Goal: Task Accomplishment & Management: Manage account settings

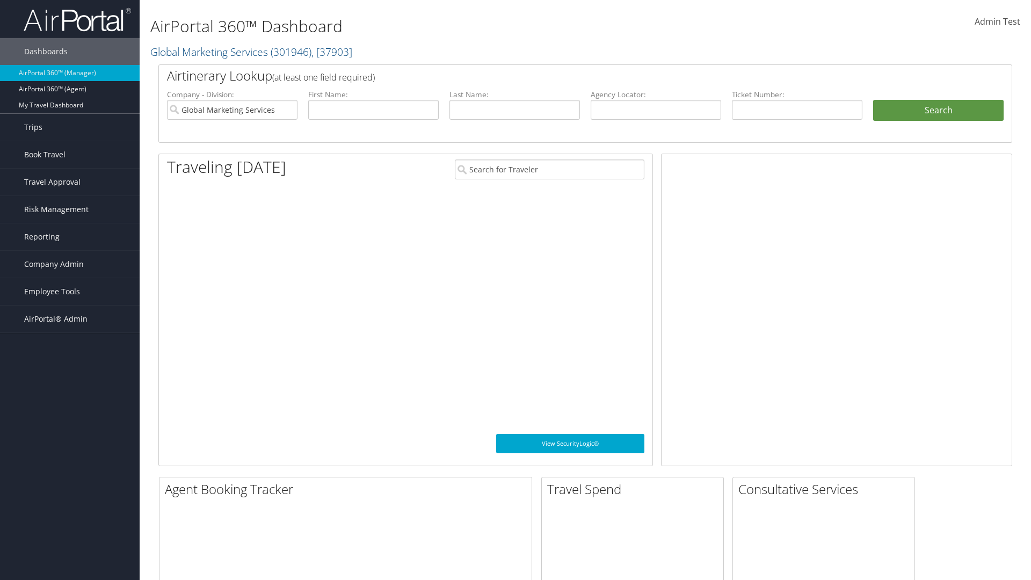
click at [70, 264] on span "Company Admin" at bounding box center [54, 264] width 60 height 27
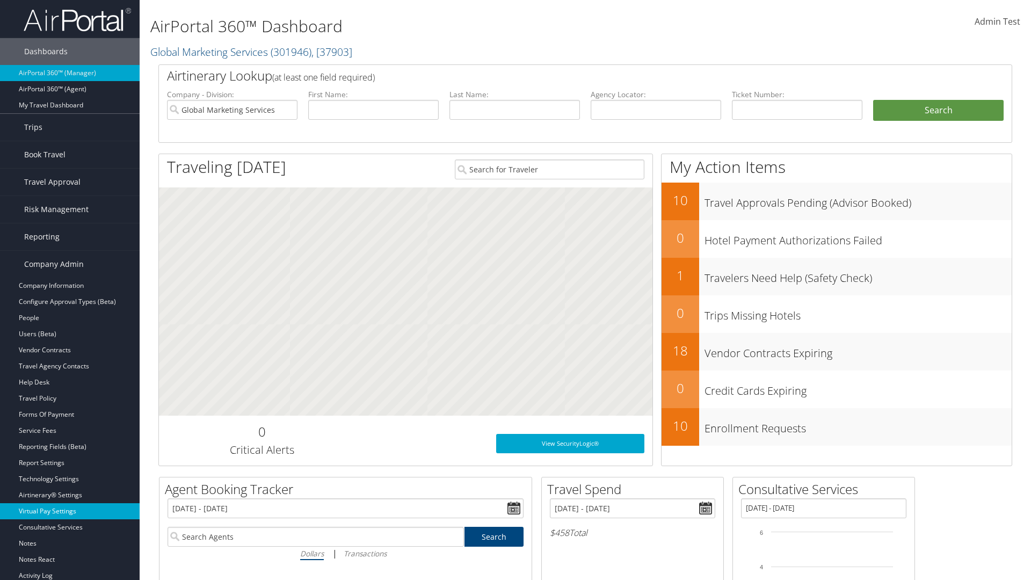
click at [70, 511] on link "Virtual Pay Settings" at bounding box center [70, 511] width 140 height 16
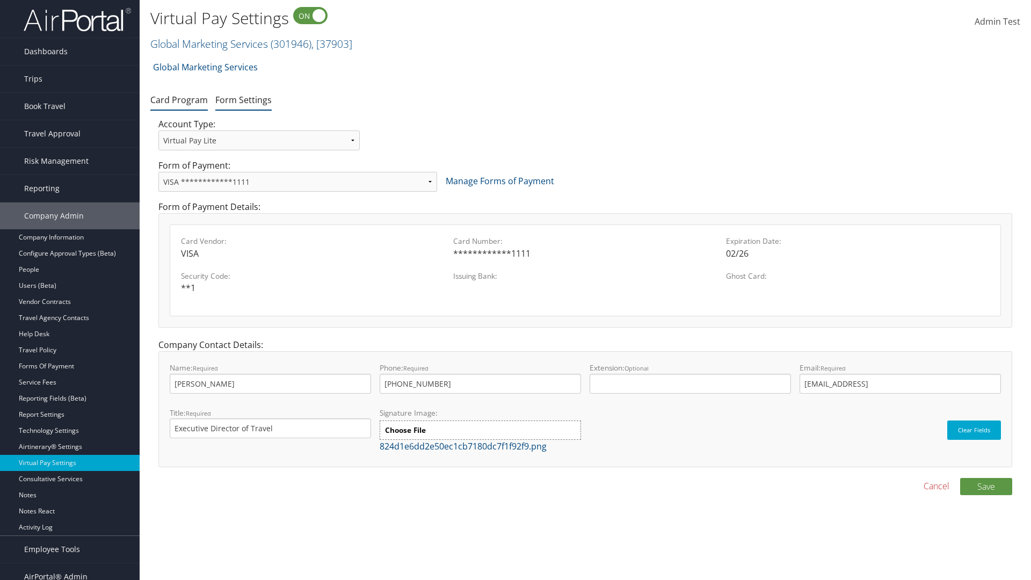
click at [243, 99] on link "Form Settings" at bounding box center [243, 100] width 56 height 12
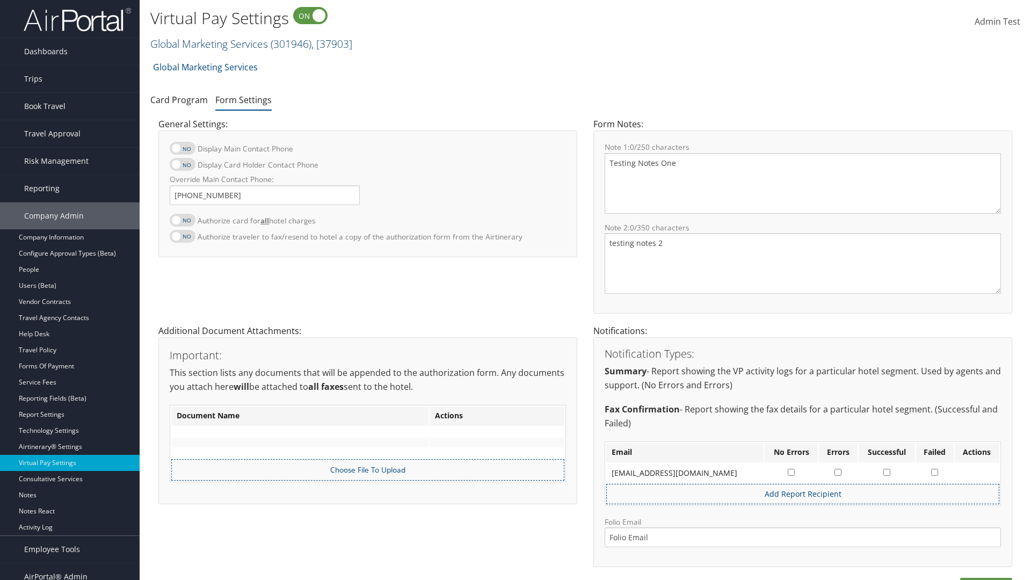
click at [208, 43] on link "Global Marketing Services ( 301946 ) , [ 37903 ]" at bounding box center [251, 43] width 202 height 14
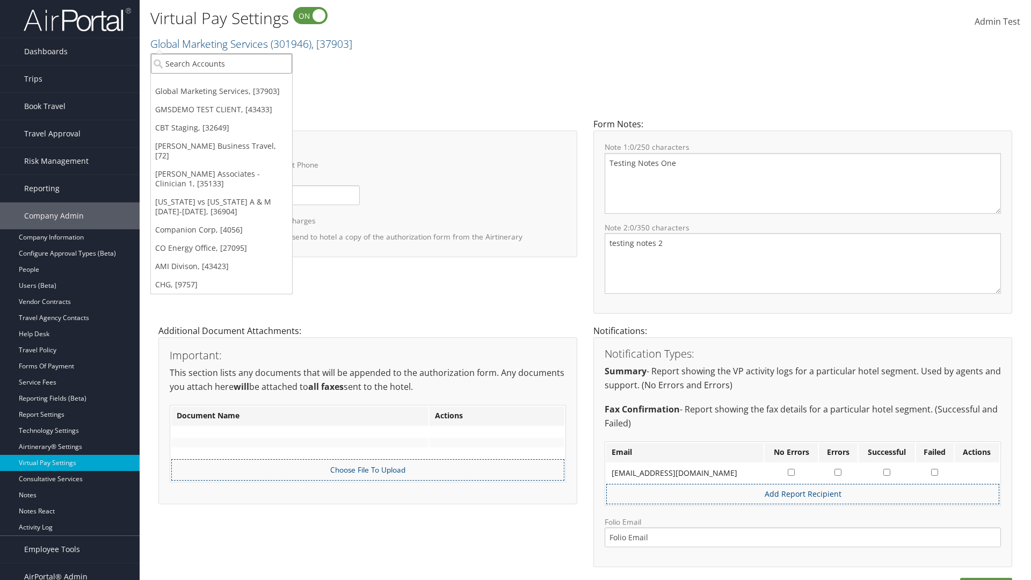
click at [221, 63] on input "search" at bounding box center [221, 64] width 141 height 20
type input "[PERSON_NAME] Business Travel"
click at [236, 83] on div "Christopherson Business Travel (C10001), [72]" at bounding box center [236, 83] width 183 height 10
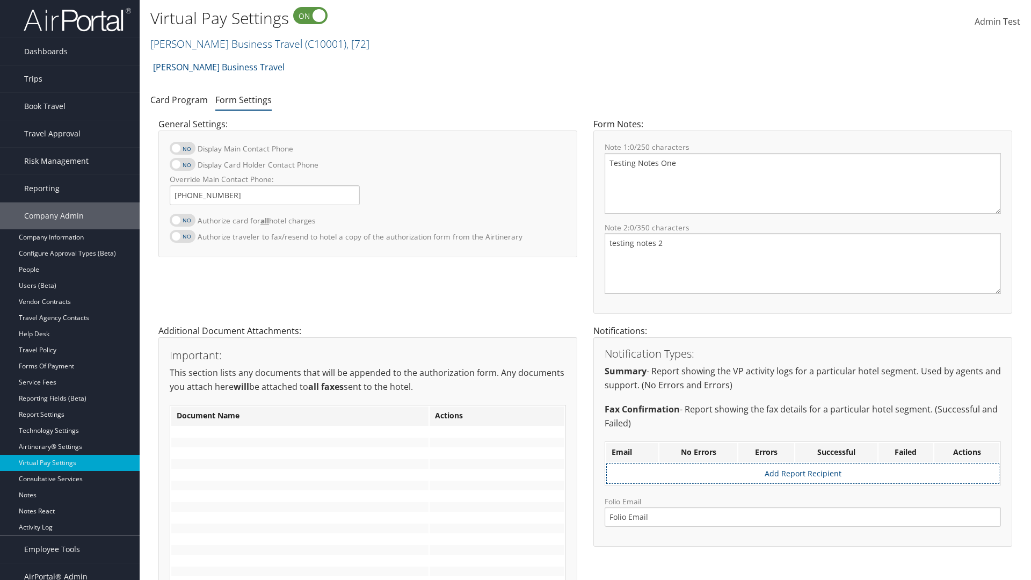
click at [182, 220] on label at bounding box center [183, 220] width 26 height 13
click at [182, 222] on input "Authorize card for all hotel charges" at bounding box center [178, 225] width 7 height 7
checkbox input "true"
click at [182, 164] on label at bounding box center [183, 164] width 26 height 13
click at [182, 166] on input "Display Card Holder Contact Phone" at bounding box center [178, 169] width 7 height 7
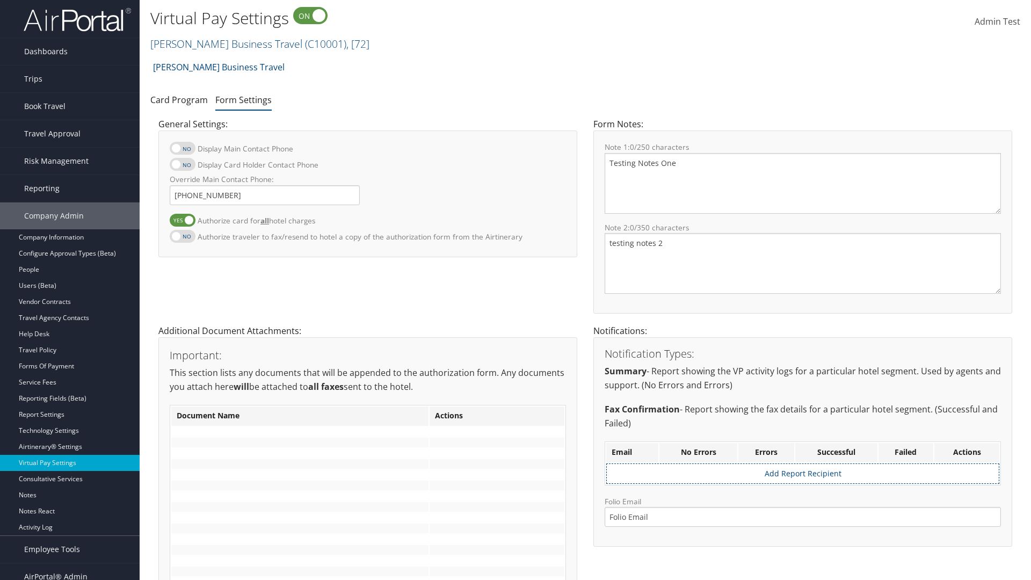
checkbox input "true"
click at [182, 148] on label at bounding box center [183, 148] width 26 height 13
click at [182, 150] on input "Display Main Contact Phone" at bounding box center [178, 153] width 7 height 7
checkbox input "true"
click at [182, 236] on label at bounding box center [183, 236] width 26 height 13
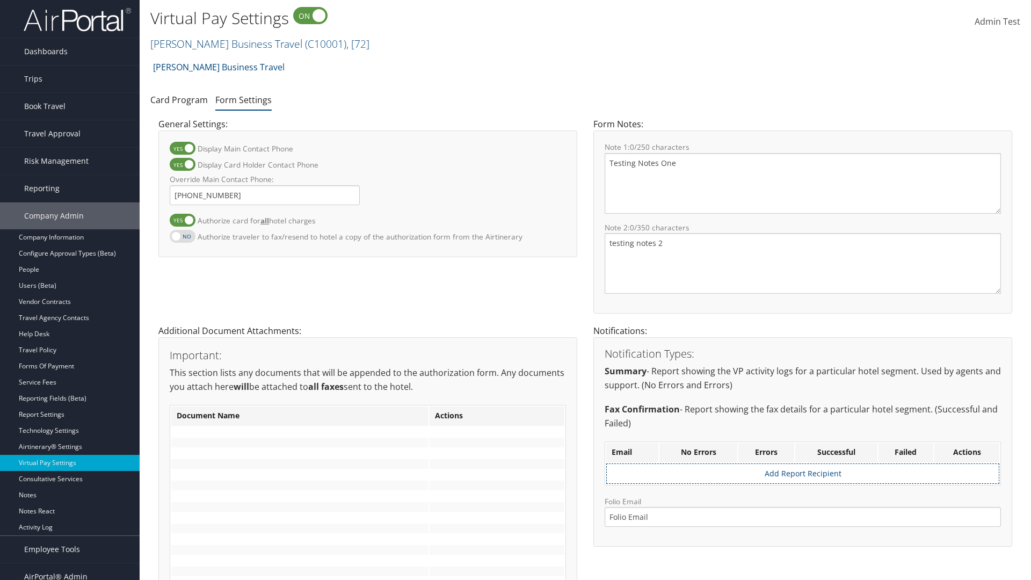
click at [182, 238] on input "Authorize traveler to fax/resend to hotel a copy of the authorization form from…" at bounding box center [178, 241] width 7 height 7
checkbox input "true"
click at [182, 220] on label at bounding box center [183, 220] width 26 height 13
click at [182, 222] on input "Authorize card for all hotel charges" at bounding box center [178, 225] width 7 height 7
checkbox input "false"
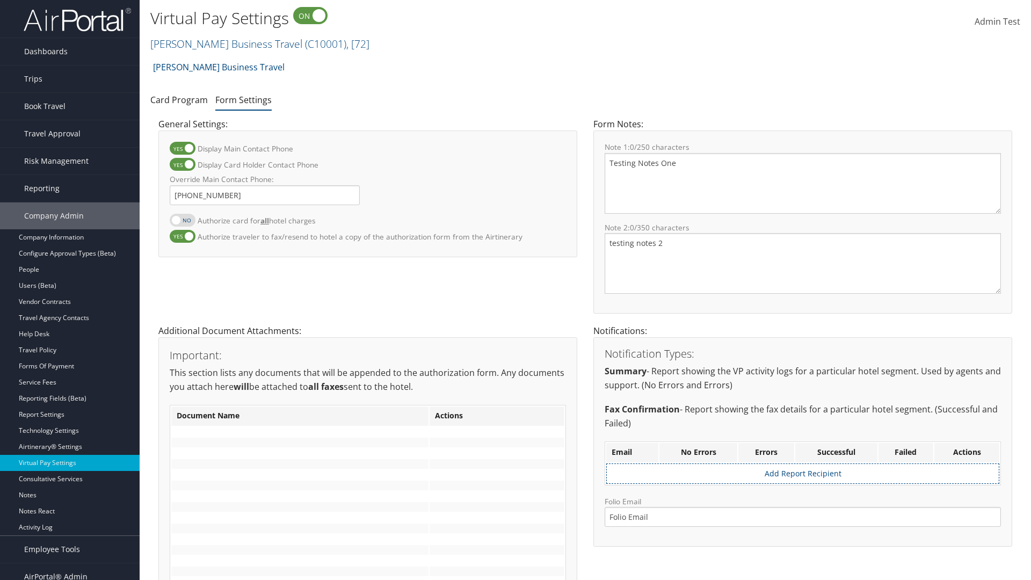
click at [182, 164] on label at bounding box center [183, 164] width 26 height 13
click at [182, 166] on input "Display Card Holder Contact Phone" at bounding box center [178, 169] width 7 height 7
checkbox input "false"
click at [182, 148] on label at bounding box center [183, 148] width 26 height 13
click at [182, 150] on input "Display Main Contact Phone" at bounding box center [178, 153] width 7 height 7
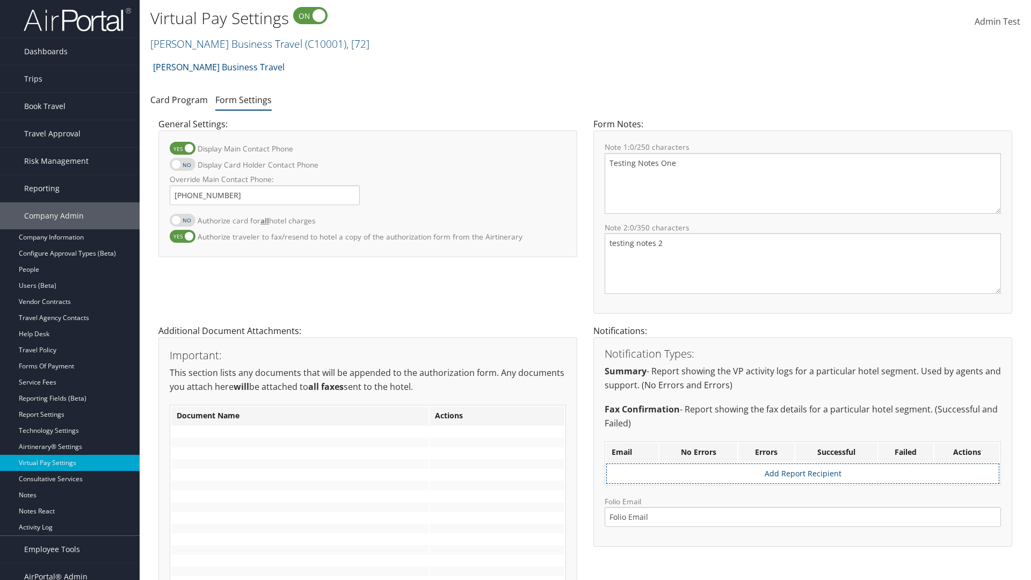
checkbox input "false"
click at [182, 236] on label at bounding box center [183, 236] width 26 height 13
click at [182, 238] on input "Authorize traveler to fax/resend to hotel a copy of the authorization form from…" at bounding box center [178, 241] width 7 height 7
checkbox input "false"
click at [265, 195] on input "Override Main Contact Phone:" at bounding box center [265, 195] width 190 height 20
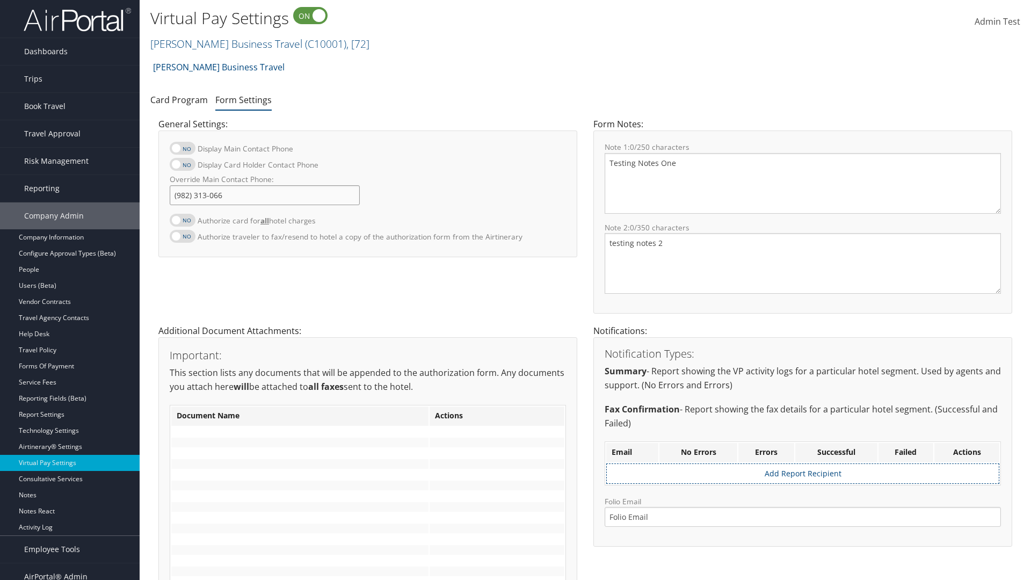
type input "[PHONE_NUMBER]"
click at [802, 183] on textarea "Testing Notes One" at bounding box center [802, 183] width 396 height 61
type textarea "Testing Notes One"
click at [802, 263] on textarea "testing notes 2" at bounding box center [802, 263] width 396 height 61
type textarea "testing notes 2"
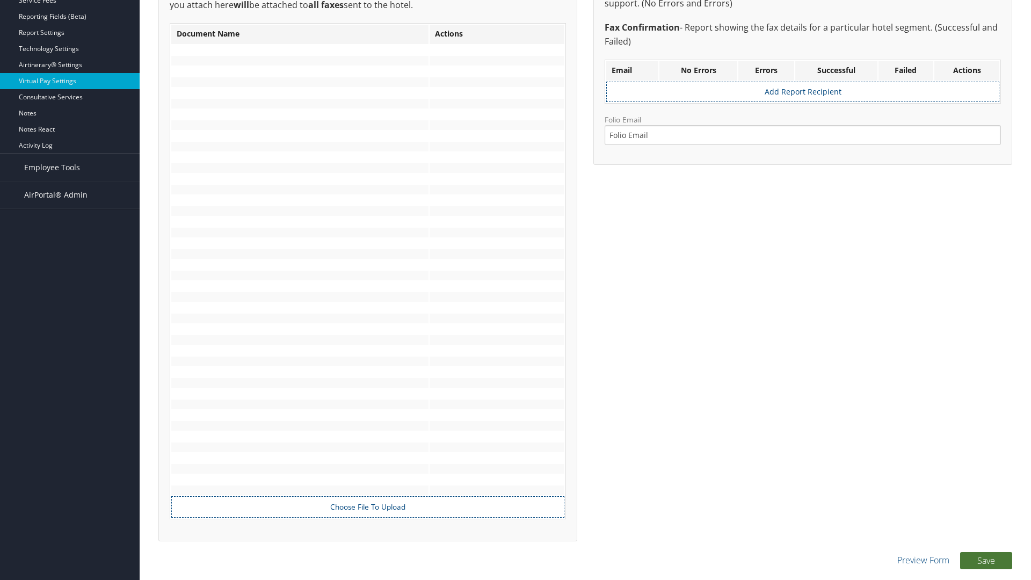
click at [985, 560] on button "Save" at bounding box center [986, 560] width 52 height 17
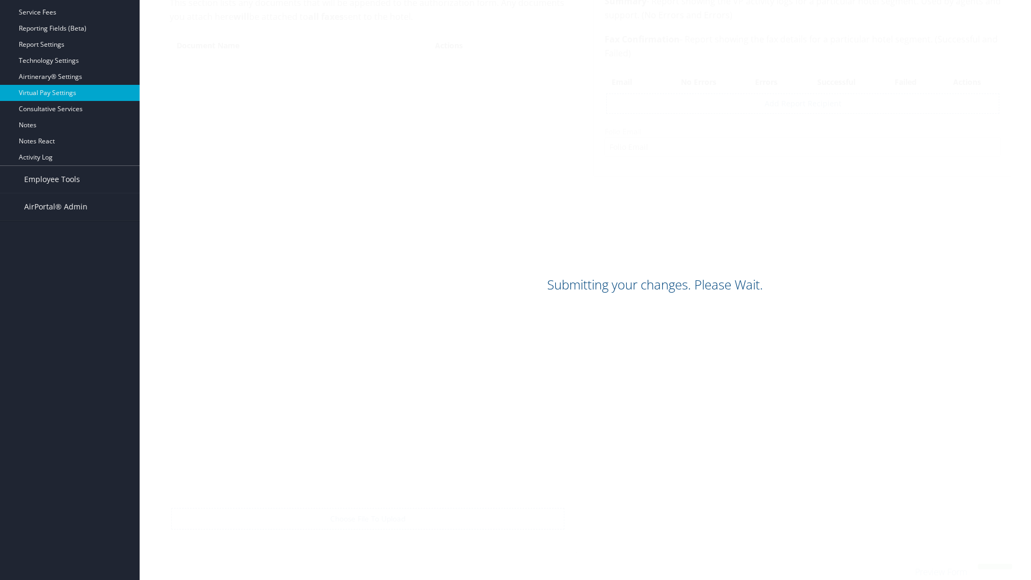
scroll to position [370, 0]
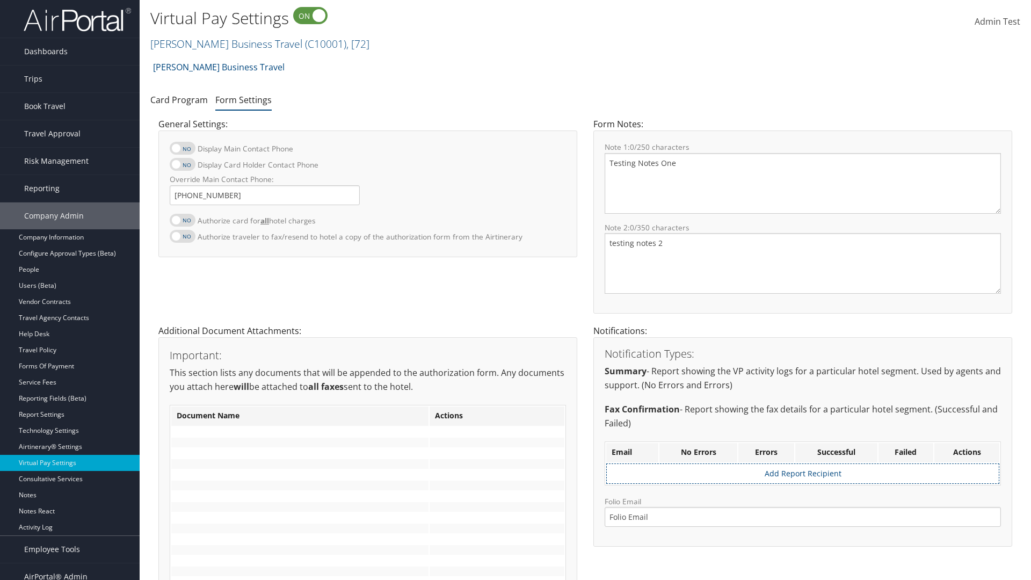
scroll to position [370, 0]
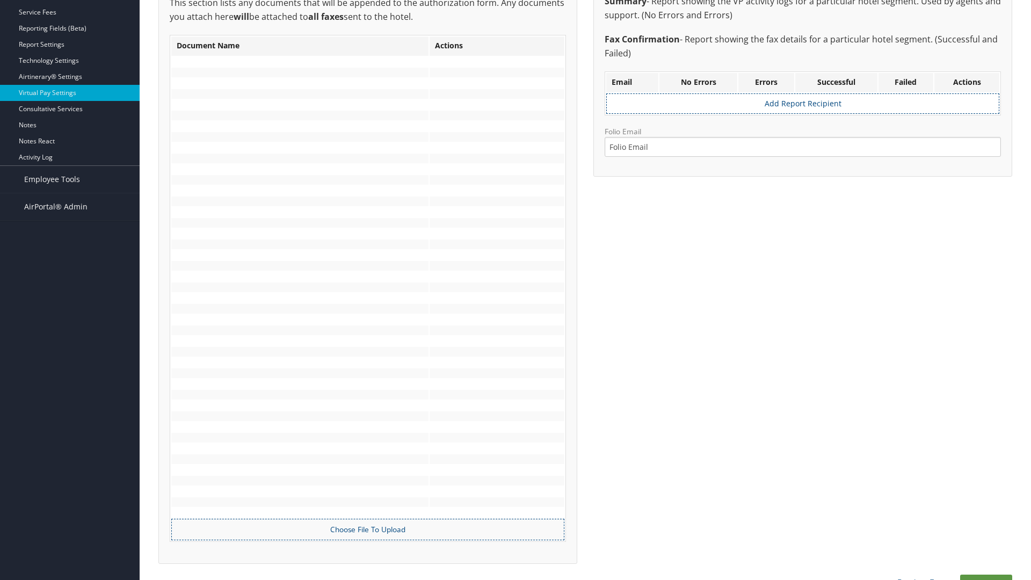
scroll to position [370, 0]
